Goal: Find specific page/section: Find specific page/section

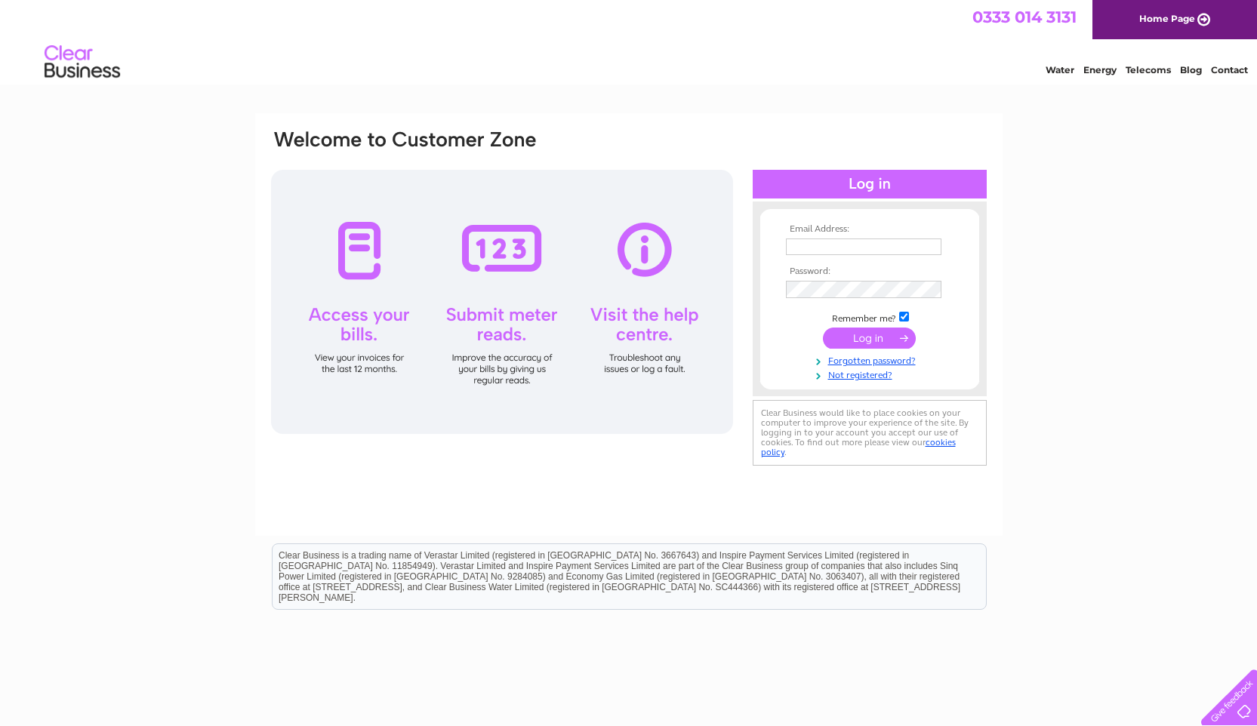
type input "randsdyga@thebroch.info"
click at [880, 353] on td at bounding box center [869, 338] width 175 height 29
click at [873, 343] on input "submit" at bounding box center [869, 338] width 93 height 21
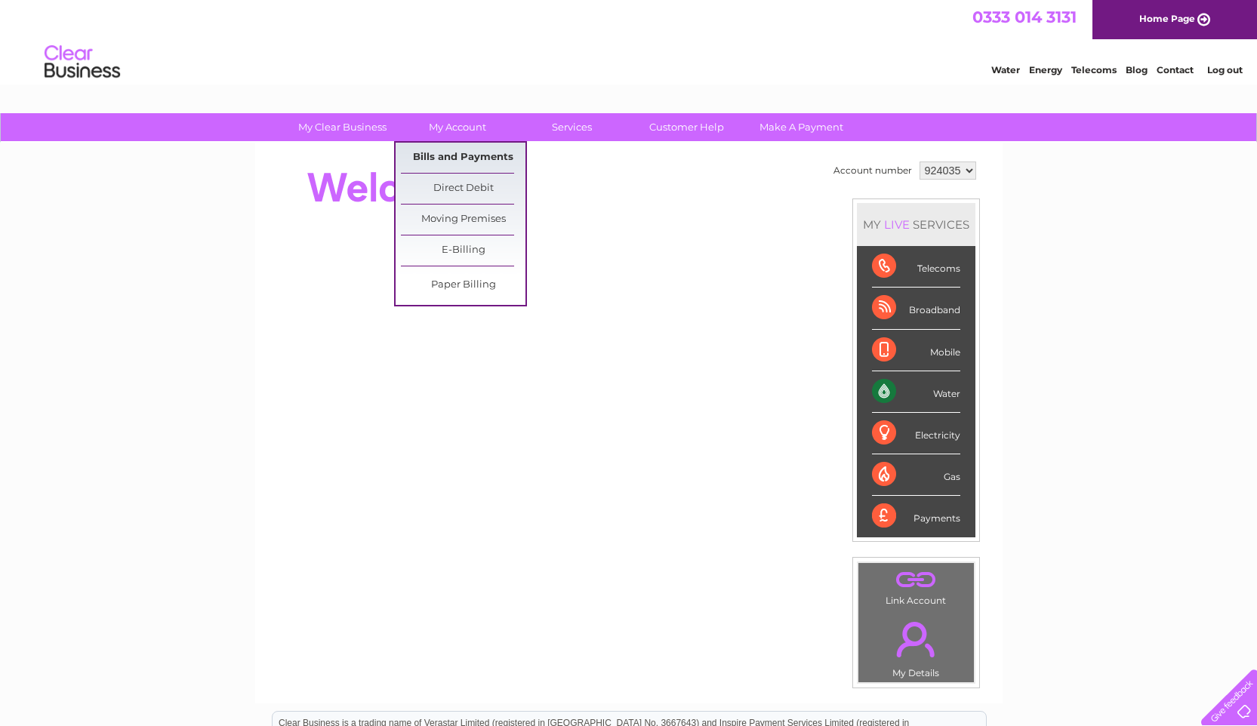
click at [448, 159] on link "Bills and Payments" at bounding box center [463, 158] width 125 height 30
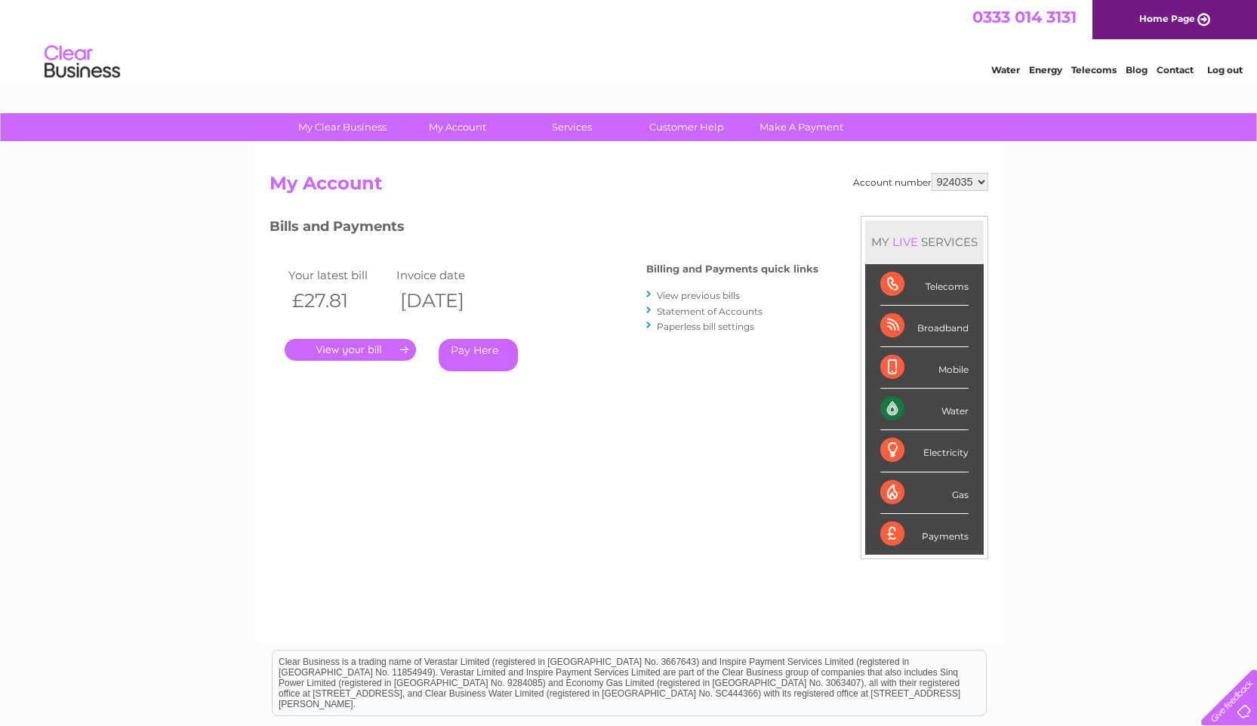
click at [353, 353] on link "." at bounding box center [350, 350] width 131 height 22
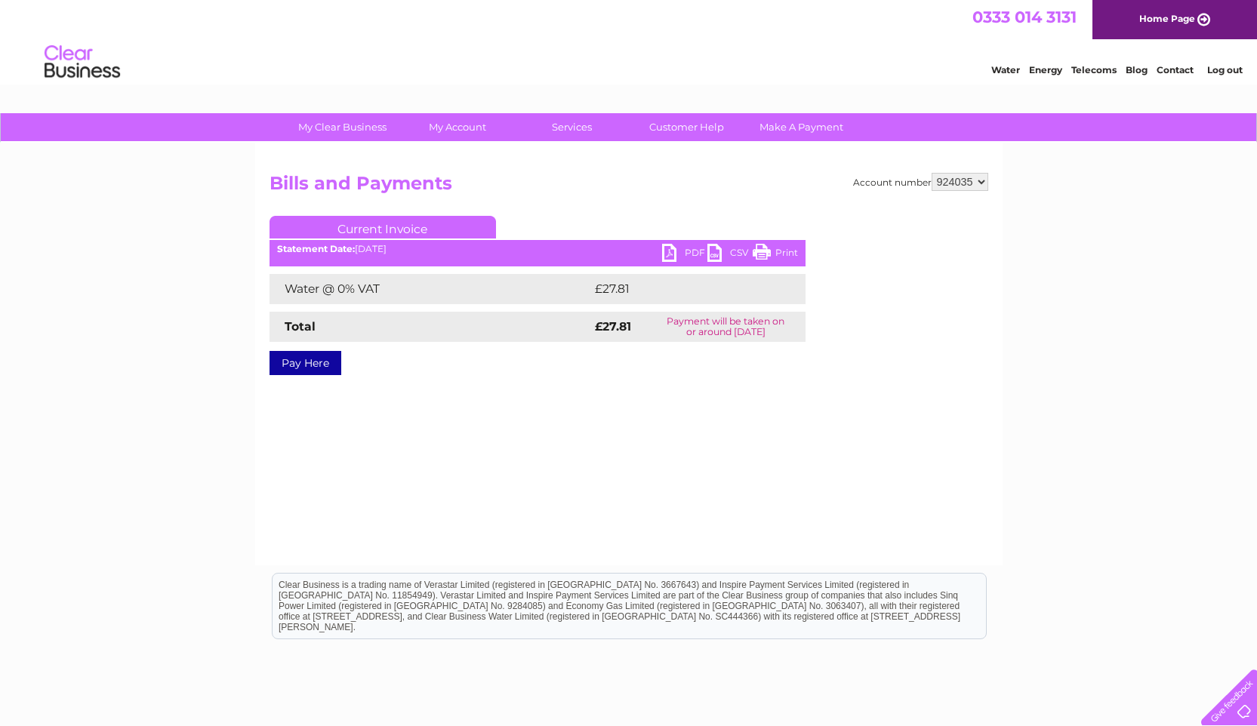
click at [775, 254] on link "Print" at bounding box center [775, 255] width 45 height 22
